Goal: Information Seeking & Learning: Learn about a topic

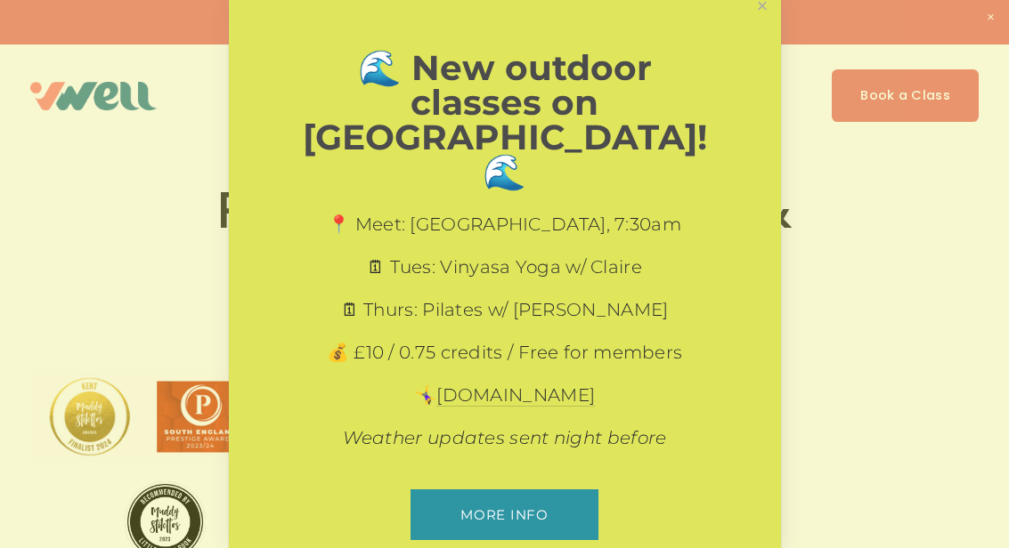
scroll to position [10, 0]
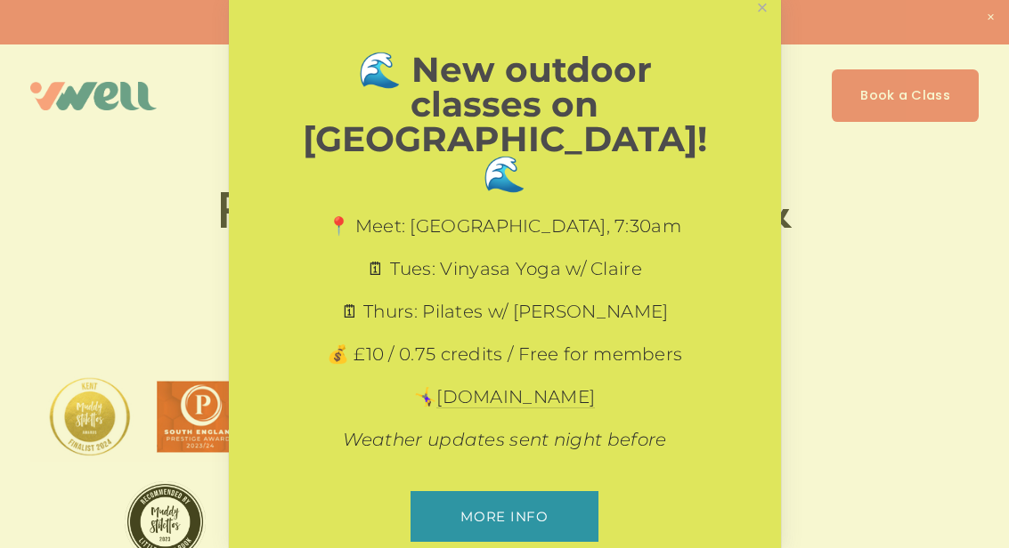
click at [550, 491] on link "More info" at bounding box center [504, 516] width 188 height 51
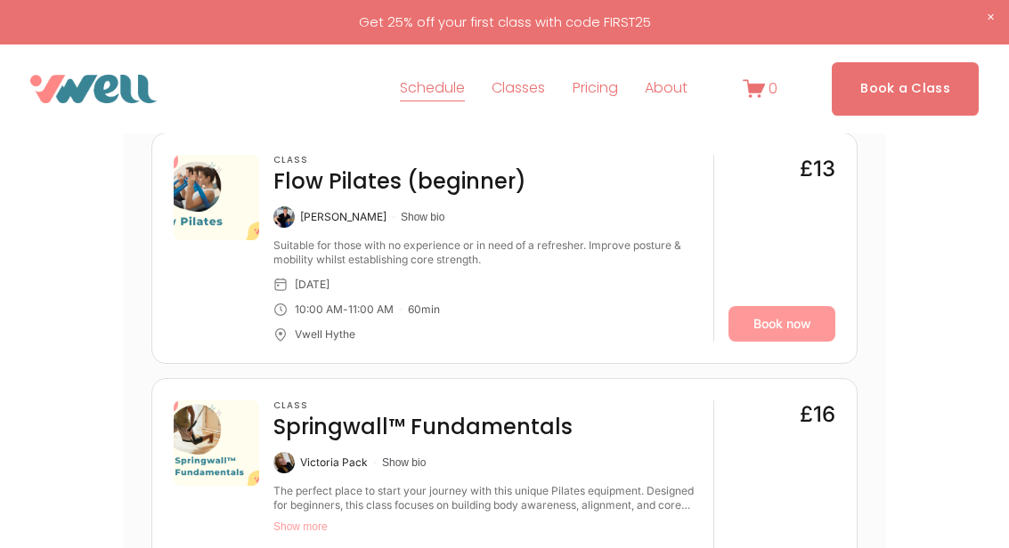
scroll to position [1425, 0]
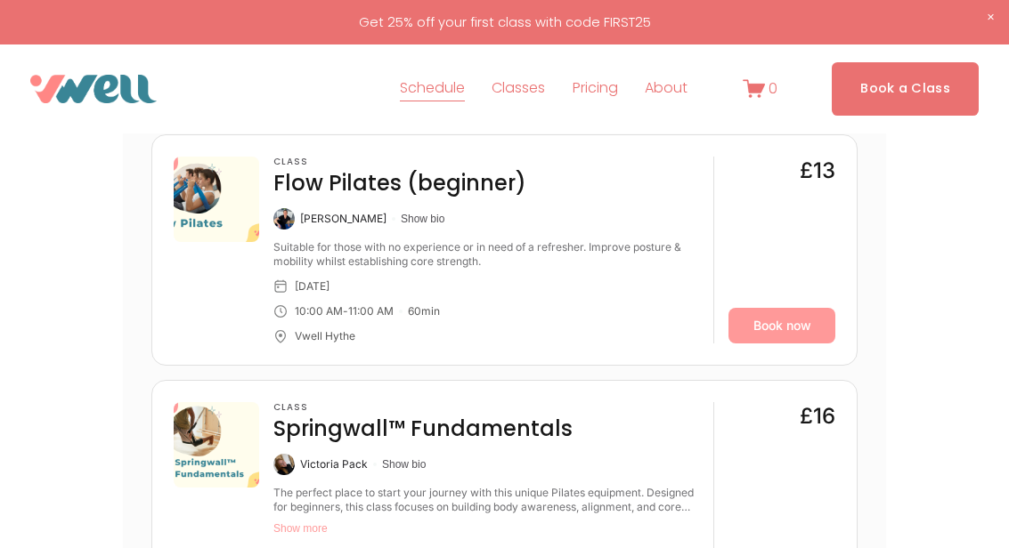
click at [611, 93] on link "Pricing" at bounding box center [594, 89] width 45 height 28
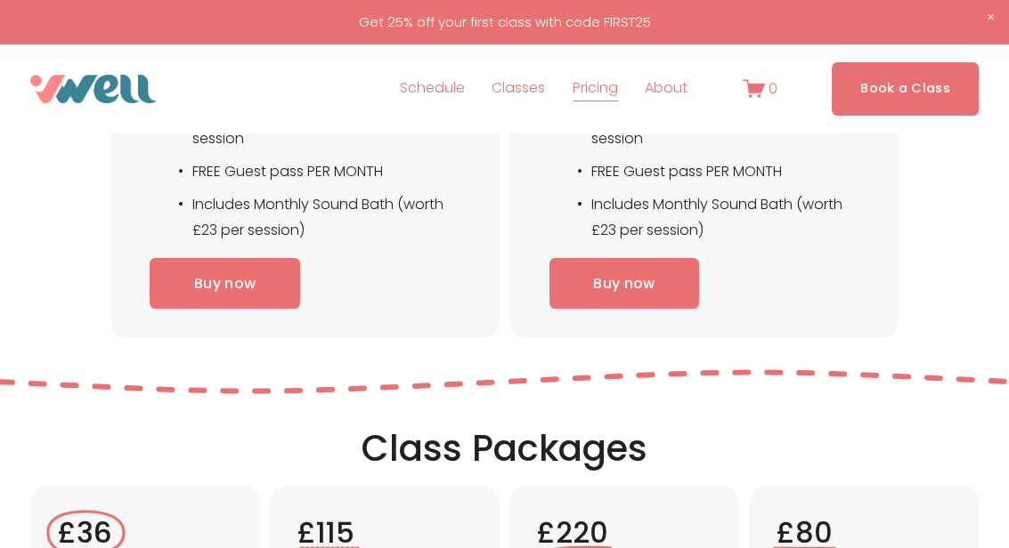
scroll to position [2923, 0]
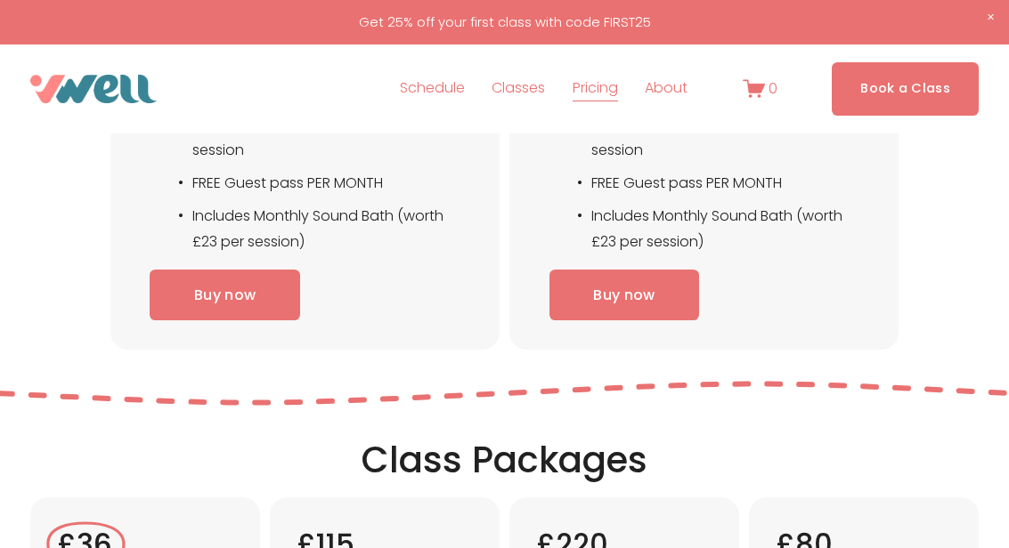
click at [0, 0] on span "FAQs" at bounding box center [0, 0] width 0 height 0
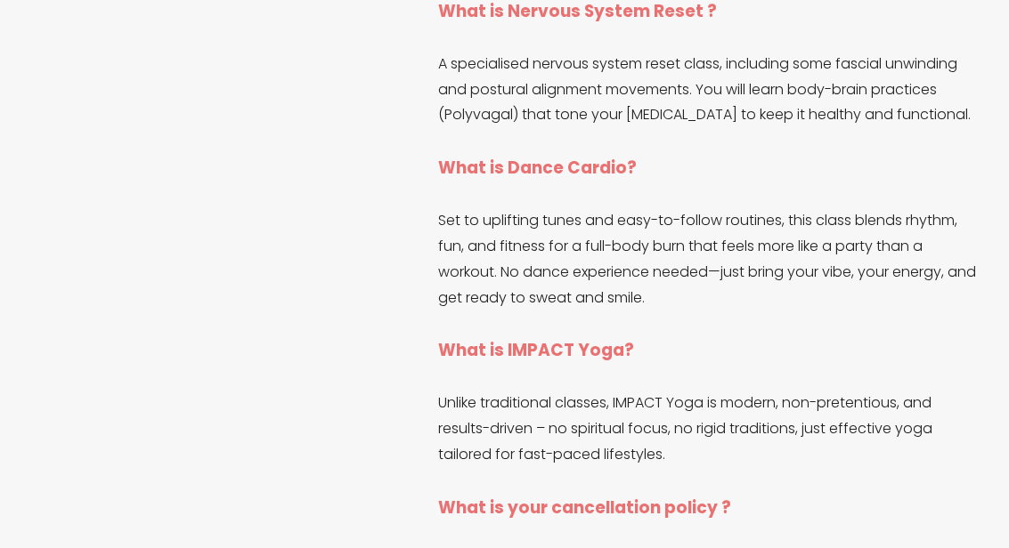
scroll to position [2732, 0]
